Goal: Information Seeking & Learning: Learn about a topic

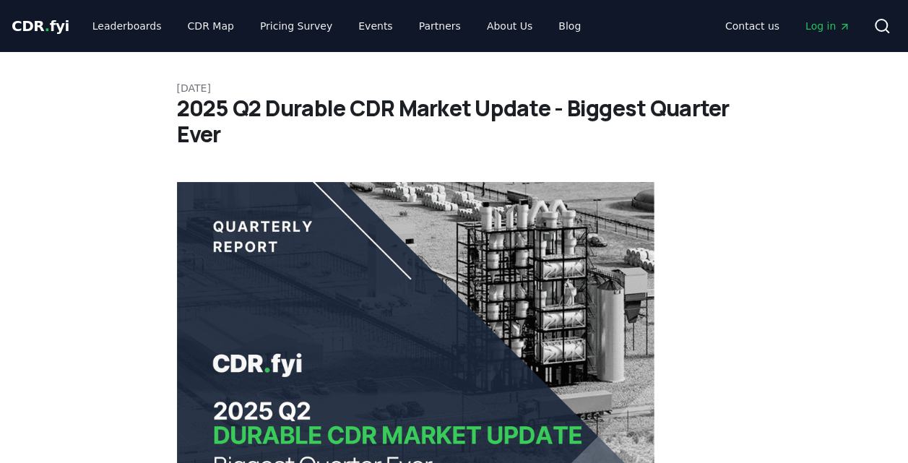
click at [29, 33] on span "CDR . fyi" at bounding box center [41, 25] width 58 height 17
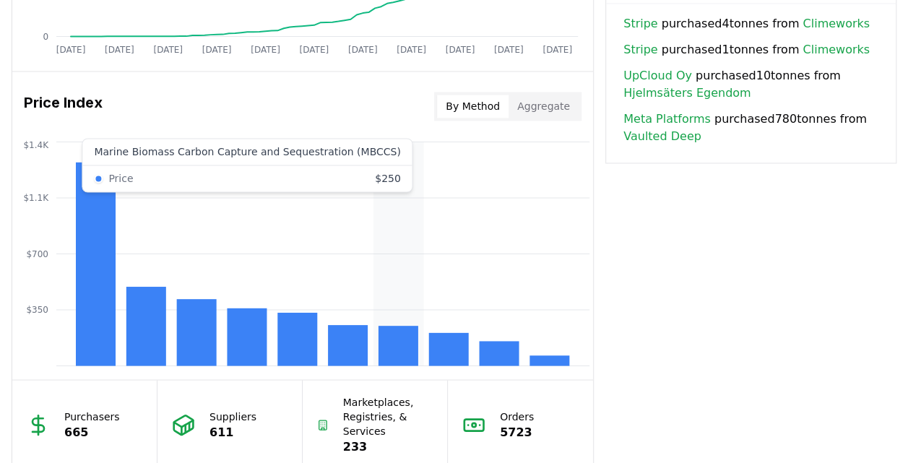
scroll to position [1155, 0]
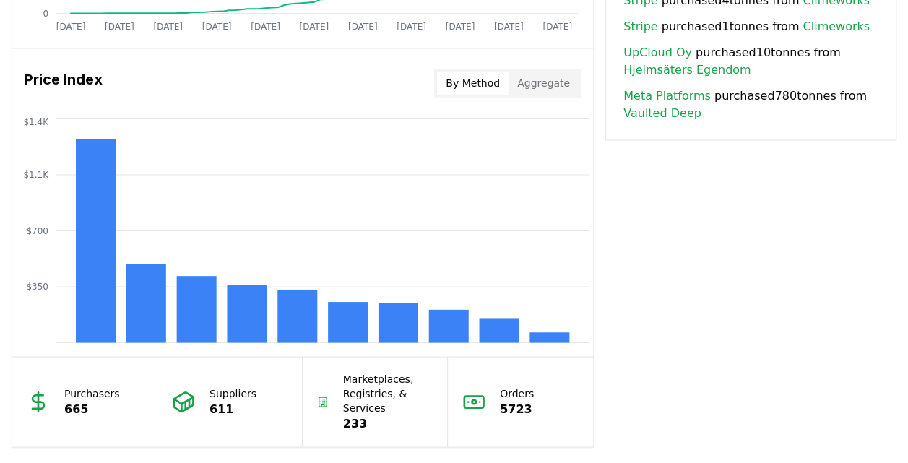
click at [464, 80] on button "By Method" at bounding box center [472, 82] width 71 height 23
click at [479, 83] on button "By Method" at bounding box center [472, 82] width 71 height 23
click at [500, 325] on rect at bounding box center [499, 330] width 40 height 25
click at [492, 331] on rect at bounding box center [499, 330] width 40 height 25
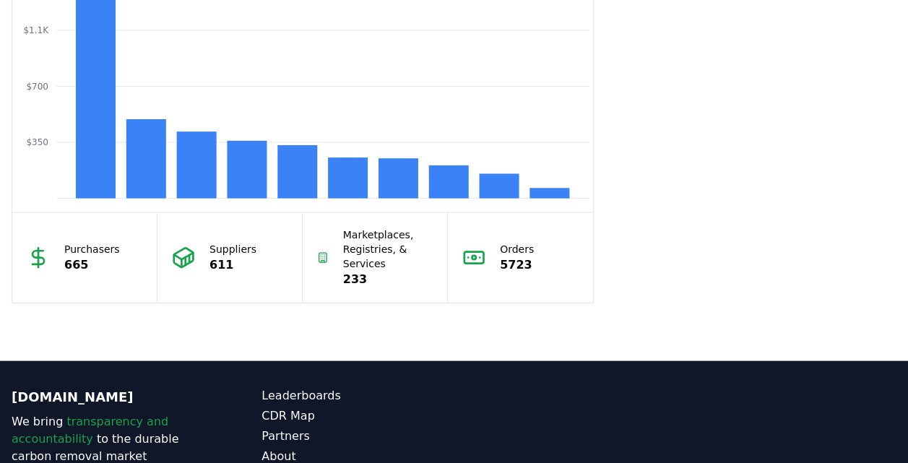
scroll to position [1083, 0]
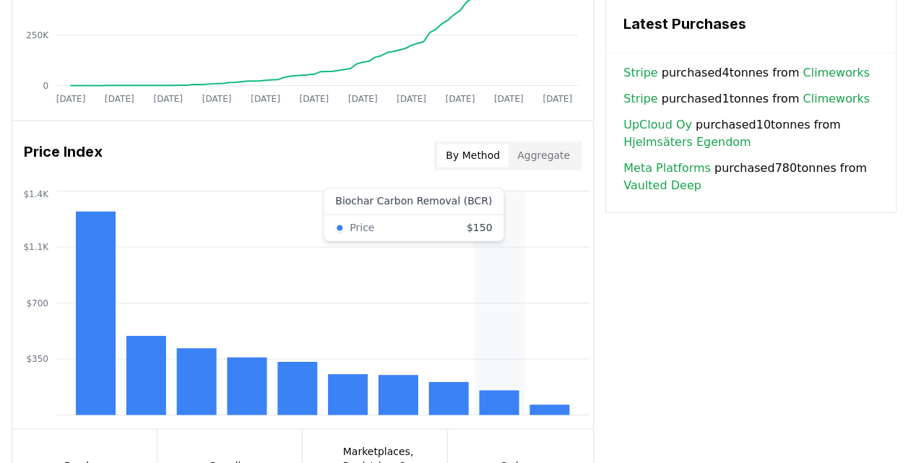
click at [499, 393] on rect at bounding box center [499, 402] width 40 height 25
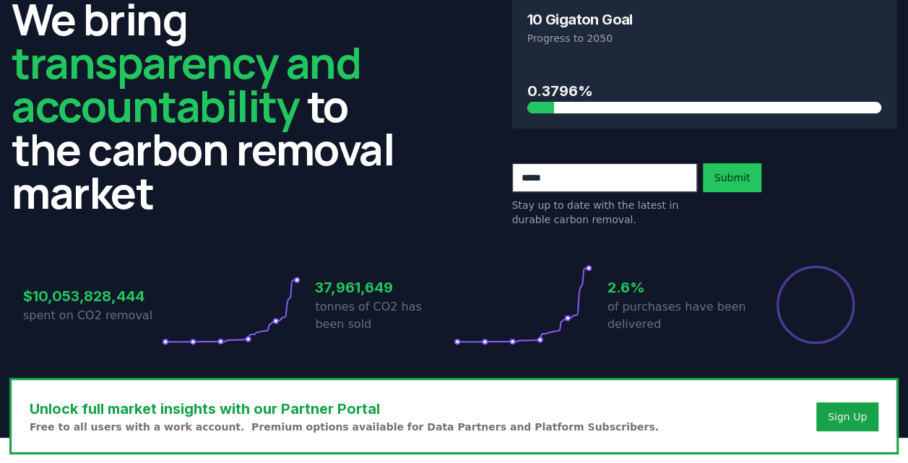
scroll to position [0, 0]
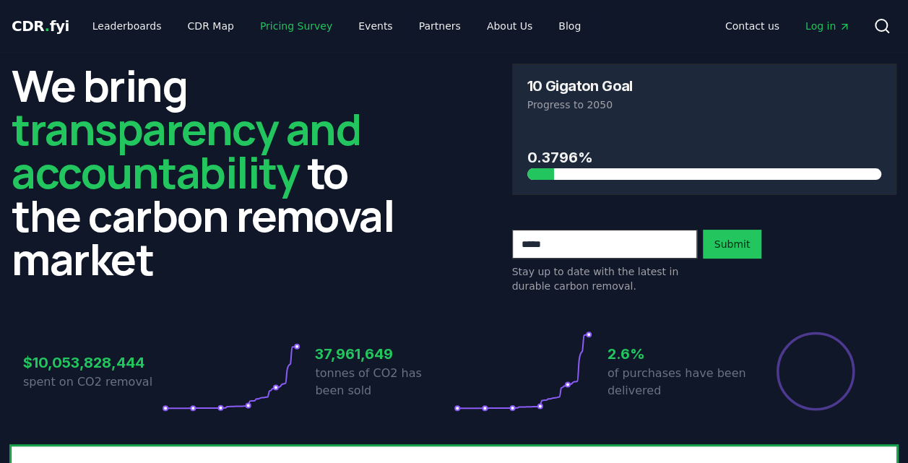
click at [255, 29] on link "Pricing Survey" at bounding box center [295, 26] width 95 height 26
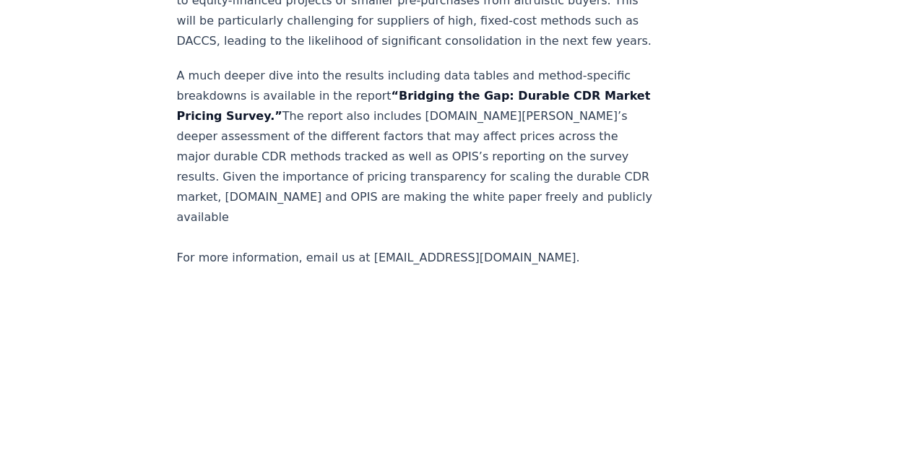
scroll to position [3105, 0]
